Goal: Task Accomplishment & Management: Manage account settings

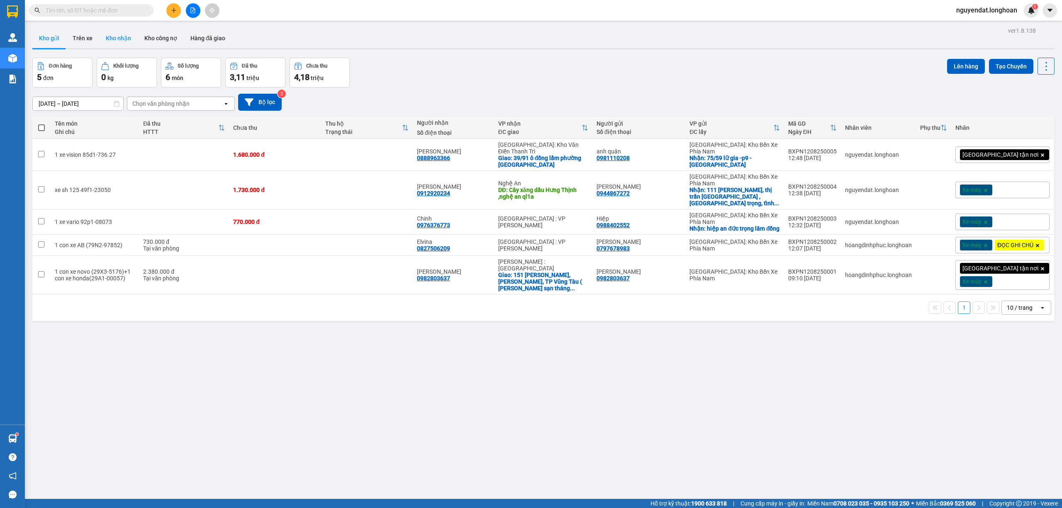
click at [127, 44] on button "Kho nhận" at bounding box center [118, 38] width 39 height 20
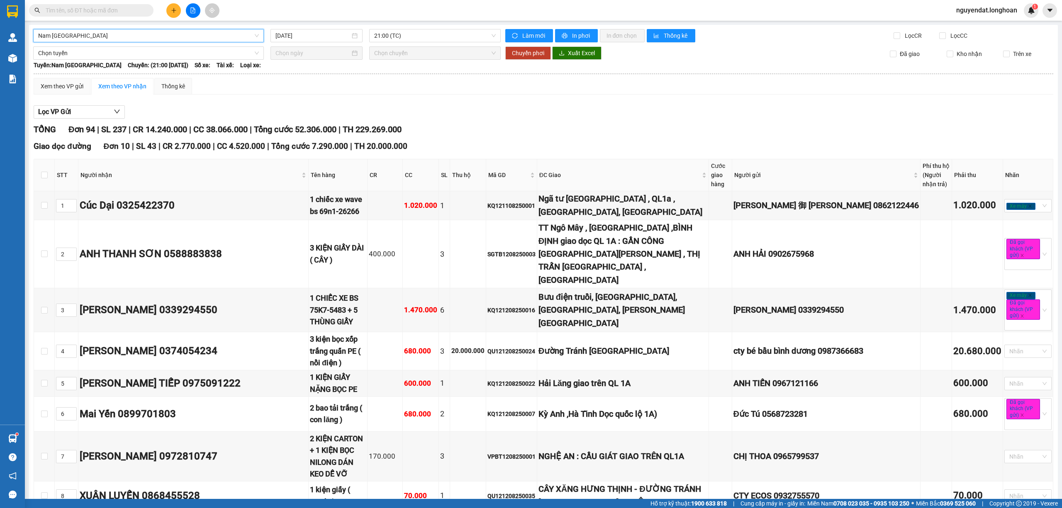
scroll to position [1198, 0]
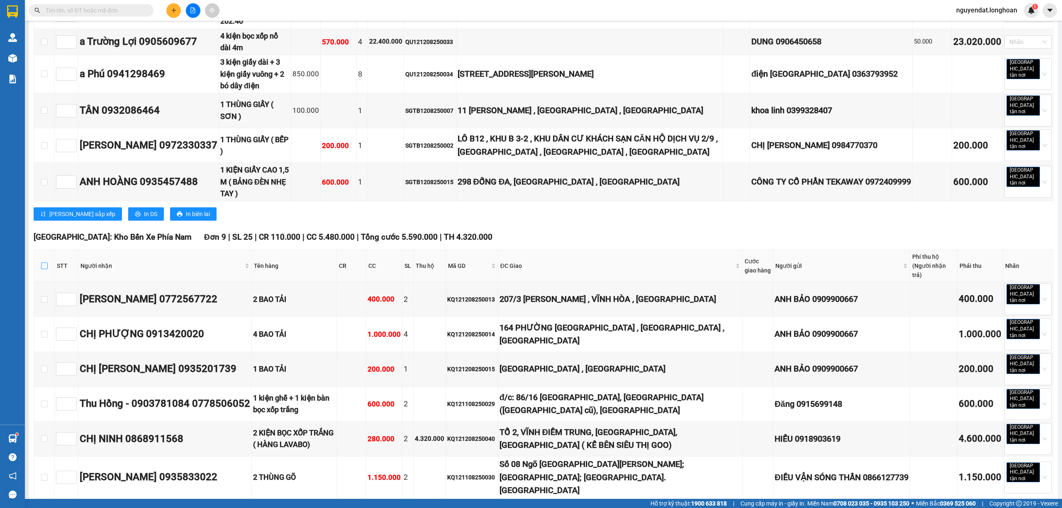
click at [41, 263] on input "checkbox" at bounding box center [44, 266] width 7 height 7
checkbox input "true"
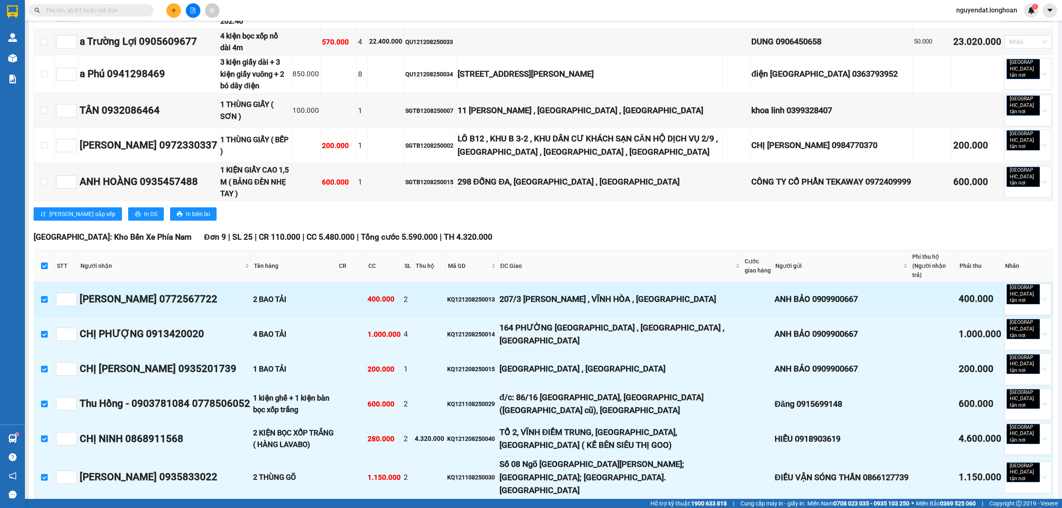
checkbox input "true"
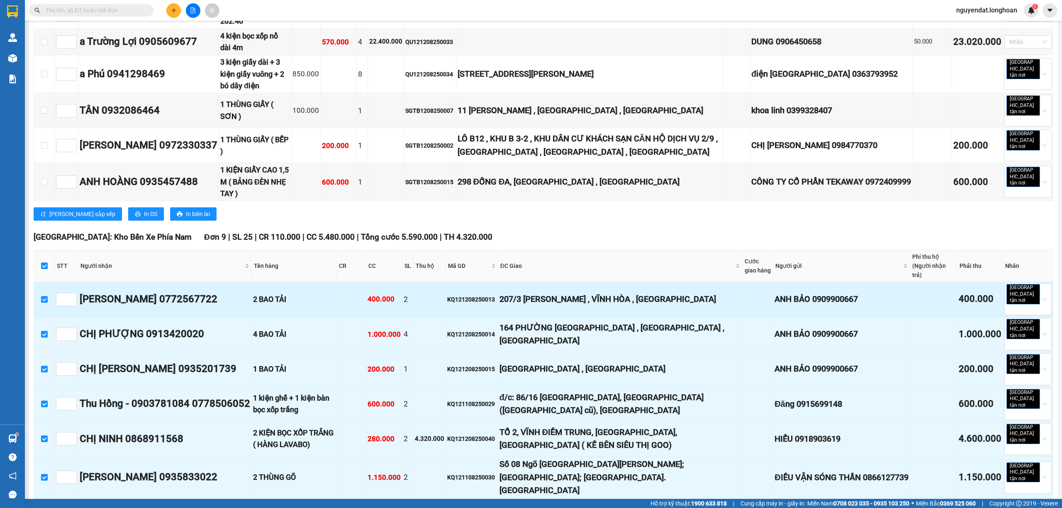
checkbox input "true"
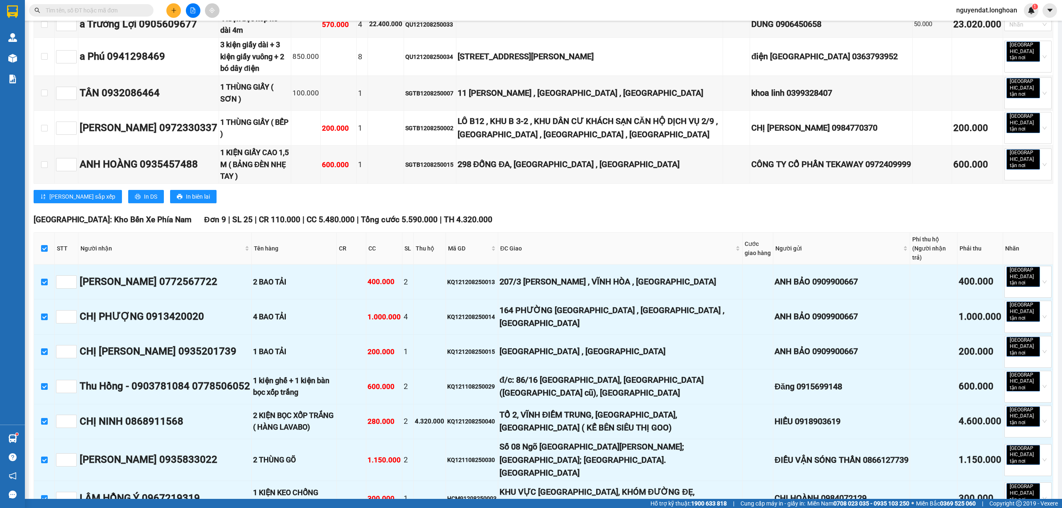
scroll to position [1172, 0]
